Goal: Task Accomplishment & Management: Use online tool/utility

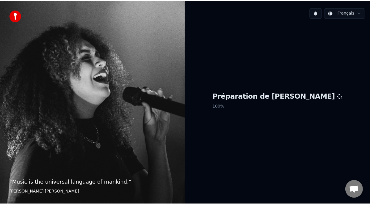
scroll to position [2, 0]
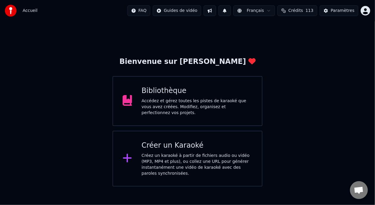
click at [227, 96] on div "Bibliothèque" at bounding box center [197, 91] width 111 height 10
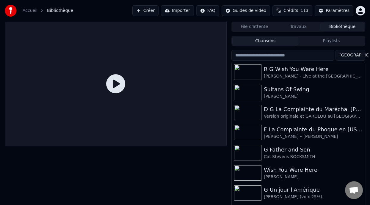
click at [333, 41] on button "Playlists" at bounding box center [331, 41] width 66 height 9
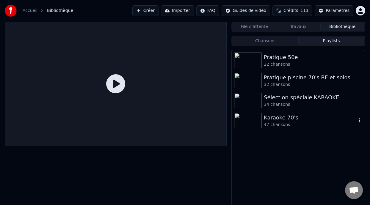
click at [284, 123] on div "47 chansons" at bounding box center [310, 125] width 93 height 6
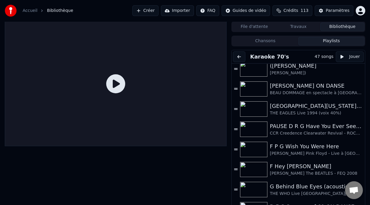
scroll to position [185, 0]
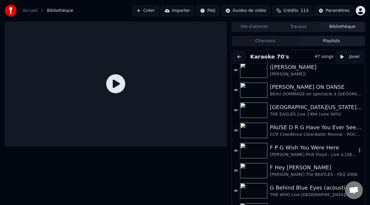
click at [307, 151] on div "F P G Wish You Were Here" at bounding box center [313, 148] width 87 height 8
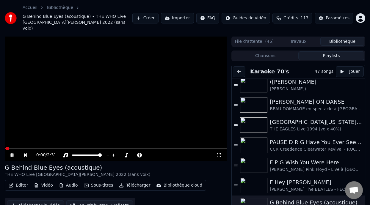
click at [12, 154] on icon at bounding box center [11, 156] width 3 height 4
click at [313, 159] on div "F P G Wish You Were Here" at bounding box center [313, 163] width 87 height 8
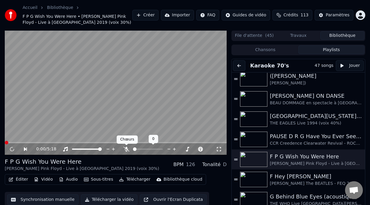
click at [127, 148] on icon at bounding box center [126, 149] width 6 height 5
click at [9, 149] on div "0:02 / 5:18" at bounding box center [115, 149] width 217 height 6
click at [9, 149] on div "0:04 / 5:18" at bounding box center [115, 149] width 217 height 6
click at [12, 148] on icon at bounding box center [11, 150] width 3 height 4
click at [357, 77] on icon "button" at bounding box center [360, 78] width 6 height 5
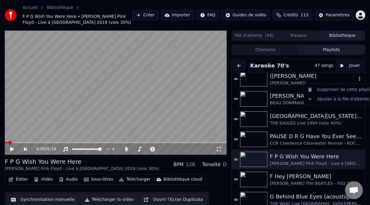
click at [357, 77] on icon "button" at bounding box center [360, 78] width 6 height 5
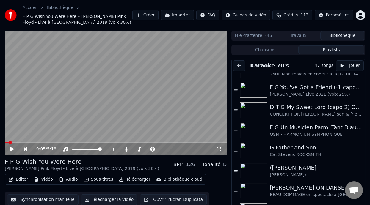
scroll to position [88, 0]
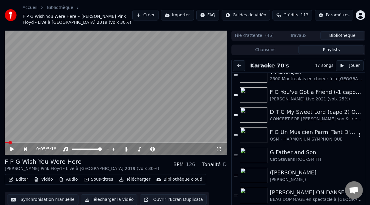
click at [299, 139] on div "OSM - HARMONIUM SYMPHONIQUE" at bounding box center [313, 140] width 87 height 6
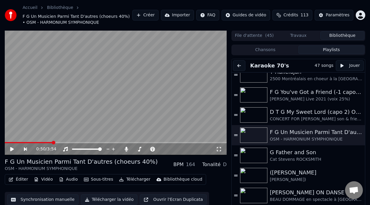
scroll to position [18, 0]
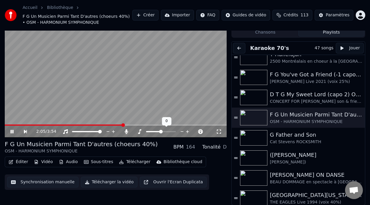
click at [160, 130] on span at bounding box center [161, 132] width 4 height 4
click at [162, 130] on span at bounding box center [161, 132] width 4 height 4
click at [162, 139] on div "2:14 / 3:54 F G Un Musicien Parmi Tant D'autres (choeurs 40%) OSM - HARMONIUM S…" at bounding box center [116, 109] width 222 height 193
click at [161, 131] on span at bounding box center [161, 132] width 4 height 4
click at [173, 131] on span at bounding box center [173, 132] width 4 height 4
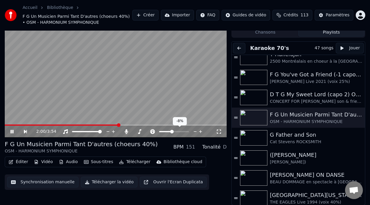
click at [171, 130] on span at bounding box center [172, 132] width 4 height 4
click at [170, 130] on span at bounding box center [171, 132] width 4 height 4
click at [170, 131] on span at bounding box center [171, 132] width 4 height 4
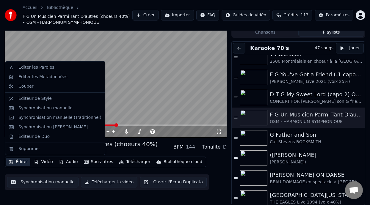
click at [24, 160] on button "Éditer" at bounding box center [18, 162] width 24 height 8
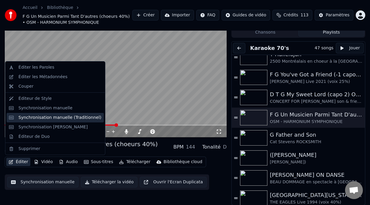
click at [67, 118] on div "Synchronisation manuelle (Traditionnel)" at bounding box center [59, 118] width 83 height 6
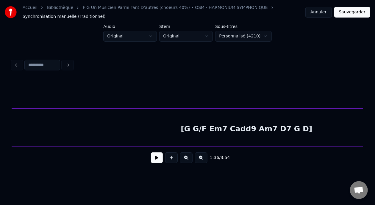
scroll to position [0, 6285]
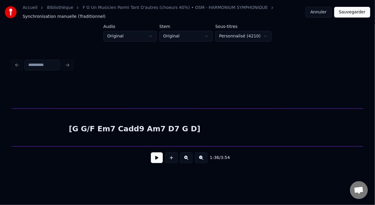
click at [109, 129] on div "[G G/F Em7 Cadd9 Am7 D7 G D]" at bounding box center [135, 129] width 1331 height 40
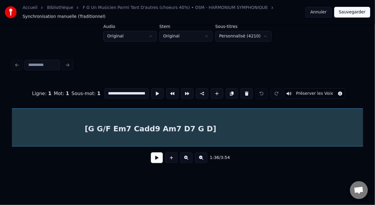
scroll to position [0, 6230]
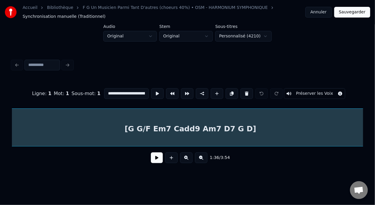
click at [168, 129] on div "[G G/F Em7 Cadd9 Am7 D7 G D]" at bounding box center [190, 129] width 1331 height 40
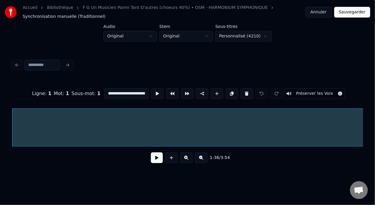
click at [115, 90] on input "**********" at bounding box center [126, 93] width 45 height 11
click at [131, 90] on input "**********" at bounding box center [126, 93] width 45 height 11
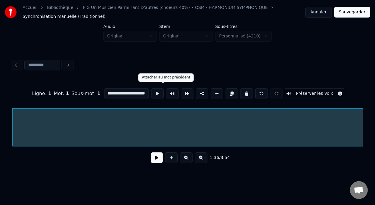
scroll to position [0, 25]
click at [129, 91] on input "**********" at bounding box center [126, 93] width 45 height 11
type input "**********"
click at [360, 8] on button "Sauvegarder" at bounding box center [352, 12] width 36 height 11
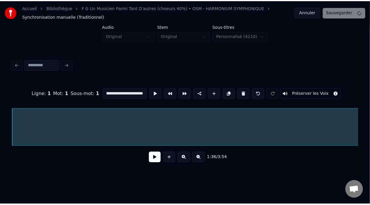
scroll to position [0, 0]
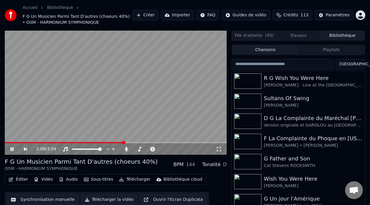
scroll to position [19, 0]
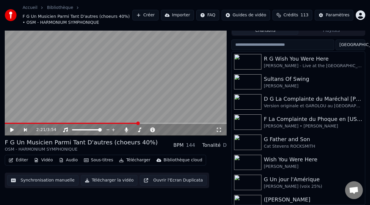
click at [25, 160] on button "Éditer" at bounding box center [18, 160] width 24 height 8
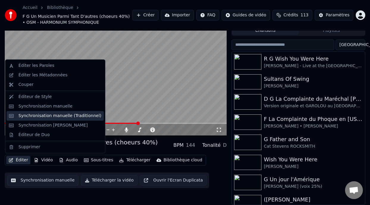
click at [71, 116] on div "Synchronisation manuelle (Traditionnel)" at bounding box center [59, 116] width 83 height 6
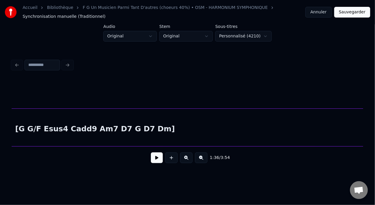
scroll to position [0, 6277]
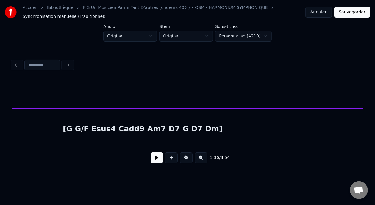
click at [190, 130] on div "[G G/F Esus4 Cadd9 Am7 D7 G D7 Dm]" at bounding box center [143, 129] width 1331 height 40
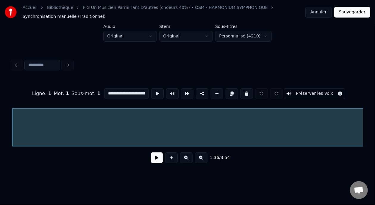
click at [131, 92] on input "**********" at bounding box center [126, 93] width 45 height 11
click at [122, 90] on input "**********" at bounding box center [126, 93] width 45 height 11
click at [129, 91] on input "**********" at bounding box center [126, 93] width 45 height 11
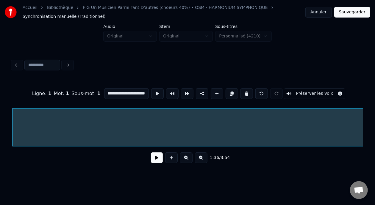
scroll to position [0, 35]
click at [119, 90] on input "**********" at bounding box center [126, 93] width 45 height 11
type input "**********"
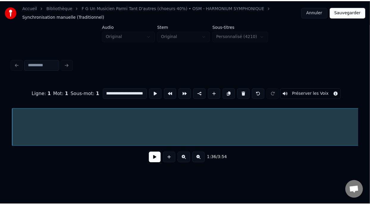
scroll to position [0, 0]
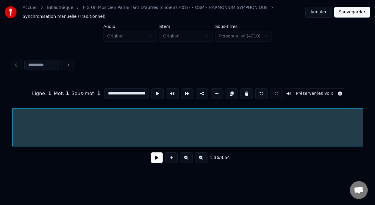
click at [358, 13] on button "Sauvegarder" at bounding box center [352, 12] width 36 height 11
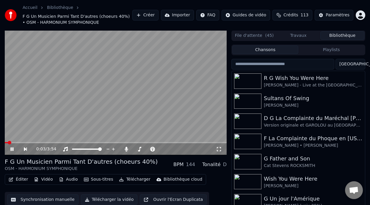
click at [69, 142] on video at bounding box center [116, 92] width 222 height 125
